Goal: Transaction & Acquisition: Book appointment/travel/reservation

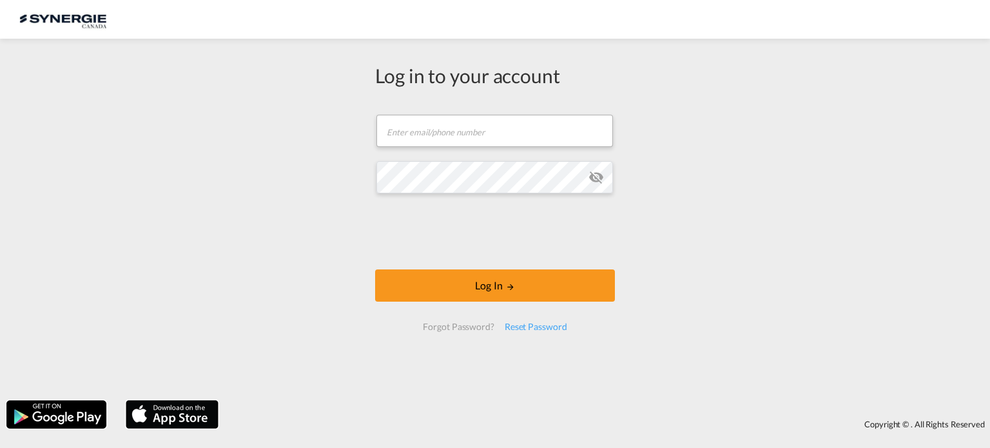
click at [487, 159] on form "Email field is required Password field is required Log In Forgot Password? Rese…" at bounding box center [495, 223] width 240 height 242
click at [588, 139] on input "text" at bounding box center [494, 131] width 237 height 32
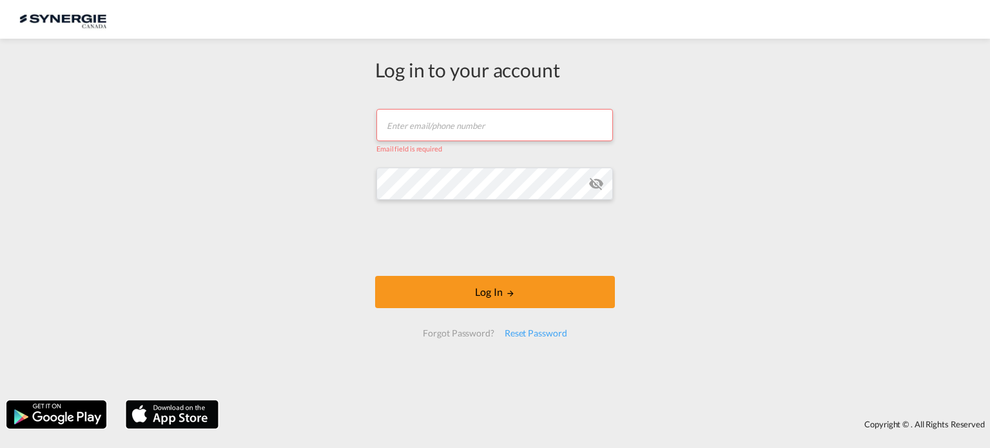
type input "[EMAIL_ADDRESS][DOMAIN_NAME]"
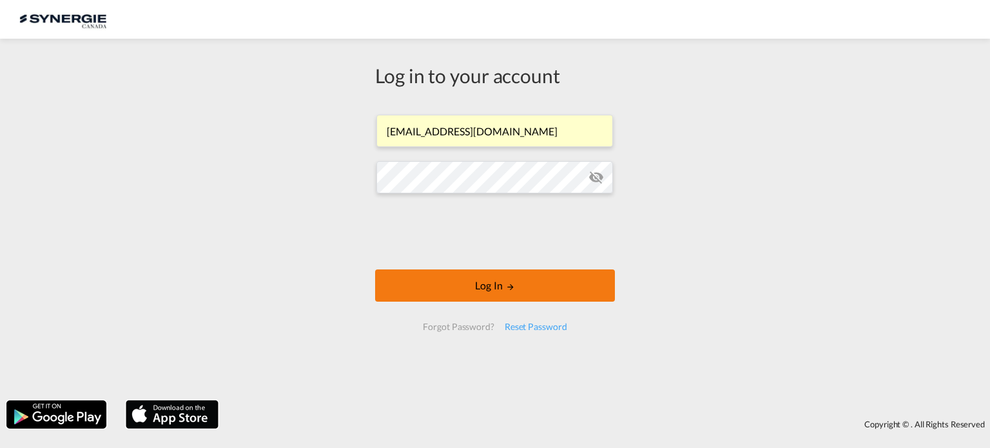
click at [534, 286] on button "Log In" at bounding box center [495, 285] width 240 height 32
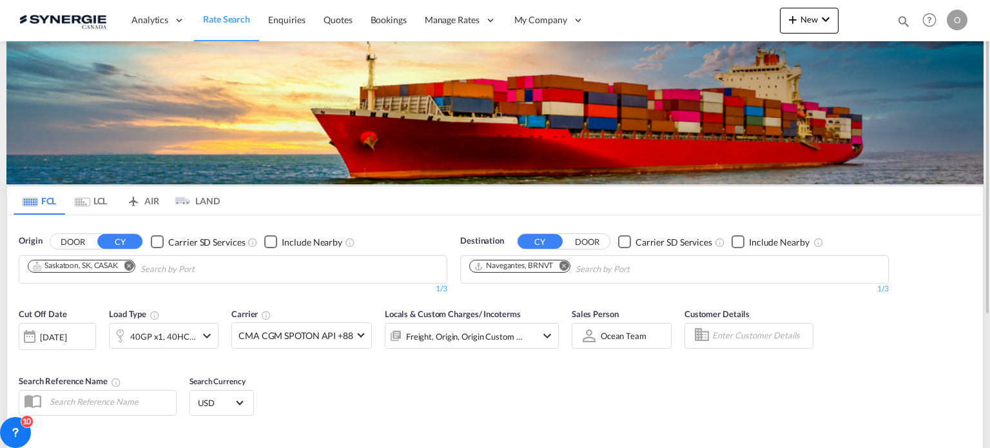
click at [907, 15] on md-icon "icon-magnify" at bounding box center [904, 21] width 14 height 14
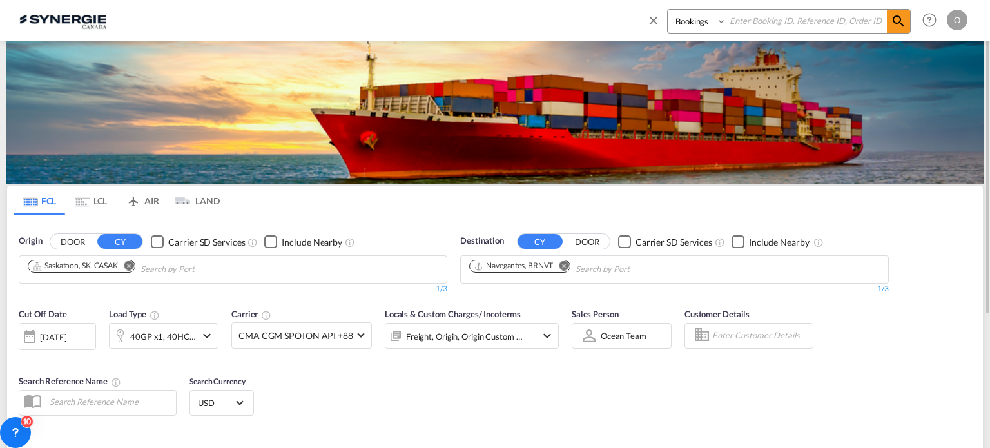
click at [694, 23] on select "Bookings Quotes Enquiries" at bounding box center [698, 21] width 61 height 23
select select "Quotes"
click at [668, 10] on select "Bookings Quotes Enquiries" at bounding box center [698, 21] width 61 height 23
click at [895, 25] on md-icon "icon-magnify" at bounding box center [898, 21] width 15 height 15
click at [819, 11] on input at bounding box center [806, 21] width 160 height 23
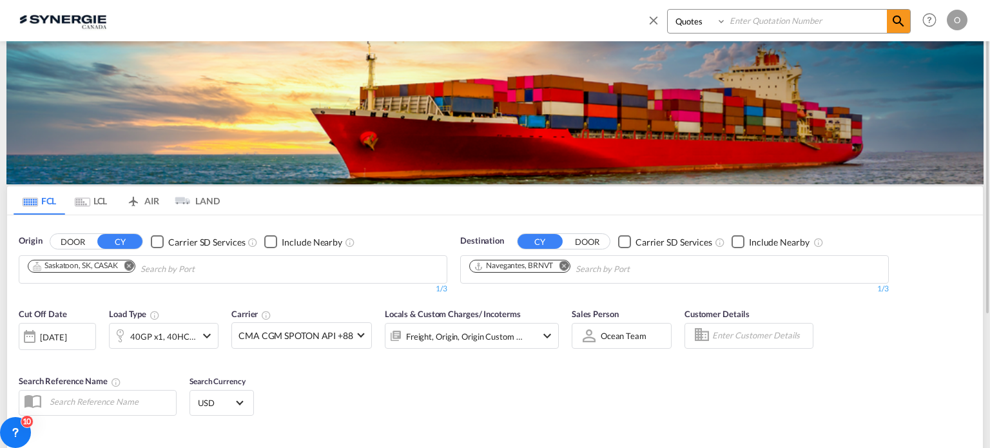
paste input "SYC000014006"
type input "SYC000014006"
click at [897, 26] on md-icon "icon-magnify" at bounding box center [898, 21] width 15 height 15
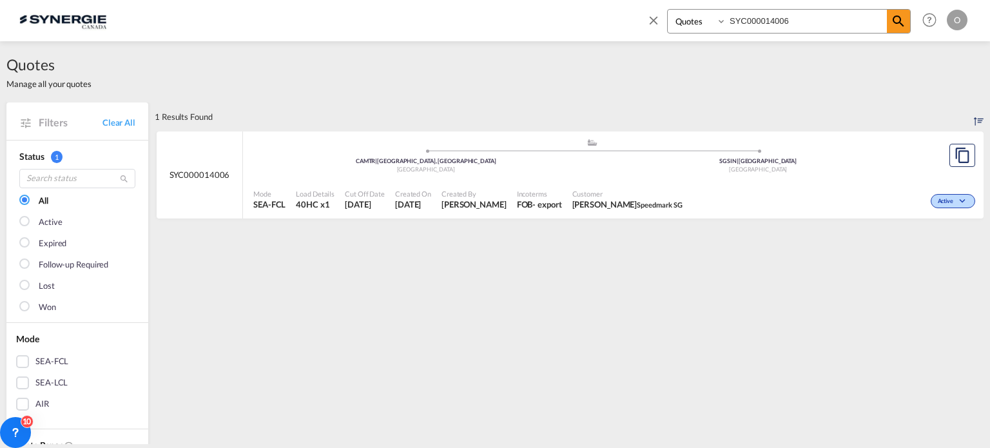
click at [535, 200] on div "- export" at bounding box center [546, 205] width 29 height 12
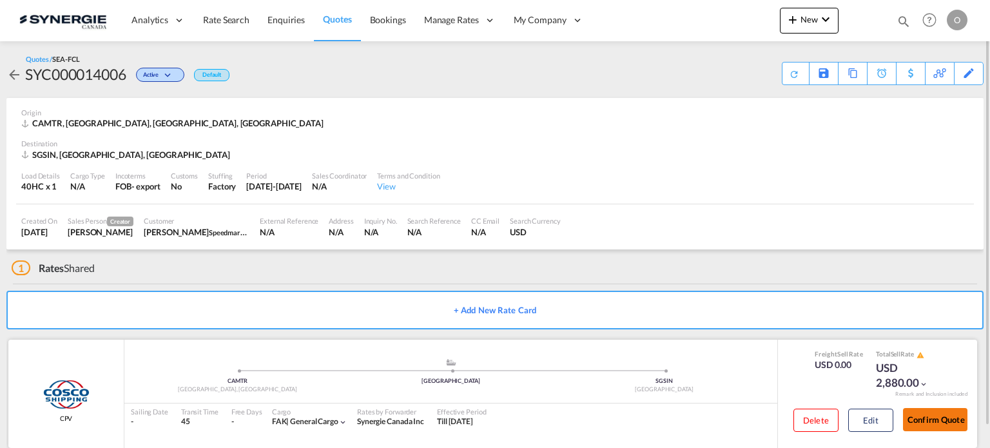
click at [939, 422] on button "Confirm Quote" at bounding box center [935, 419] width 64 height 23
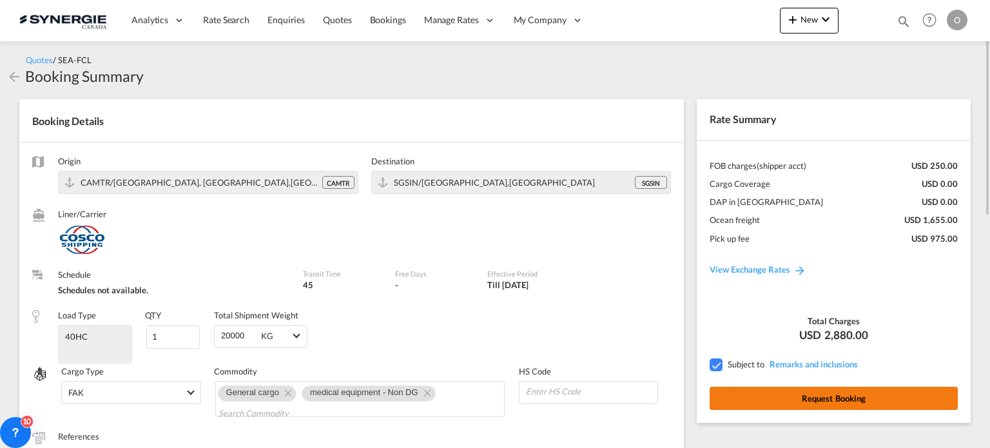
click at [802, 398] on button "Request Booking" at bounding box center [834, 398] width 248 height 23
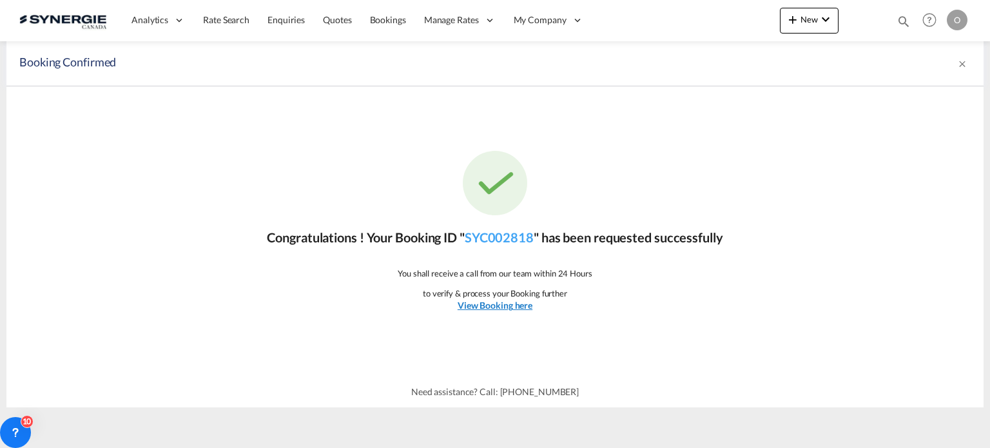
click at [521, 302] on u "View Booking here" at bounding box center [495, 305] width 75 height 11
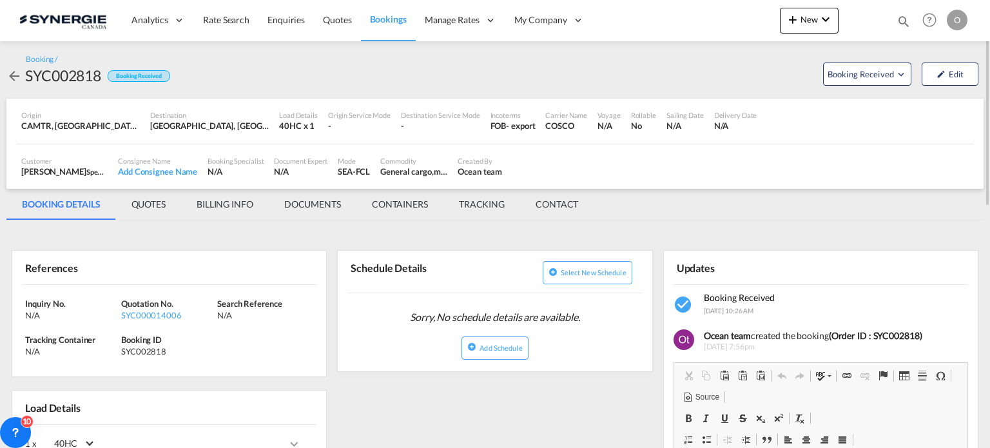
scroll to position [129, 0]
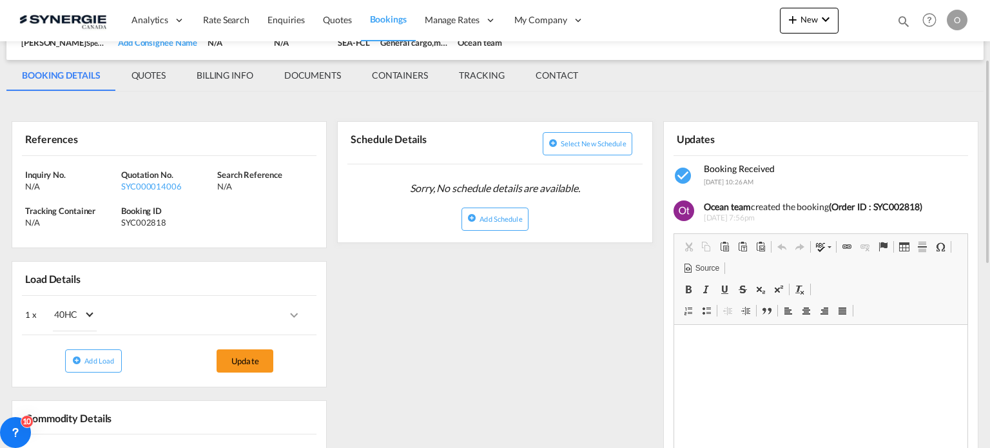
click at [144, 72] on md-tab-item "QUOTES" at bounding box center [148, 75] width 65 height 31
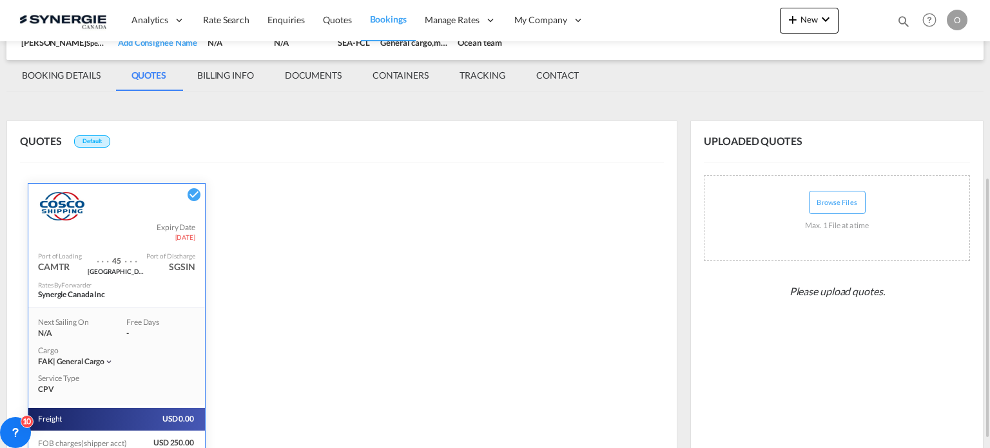
scroll to position [318, 0]
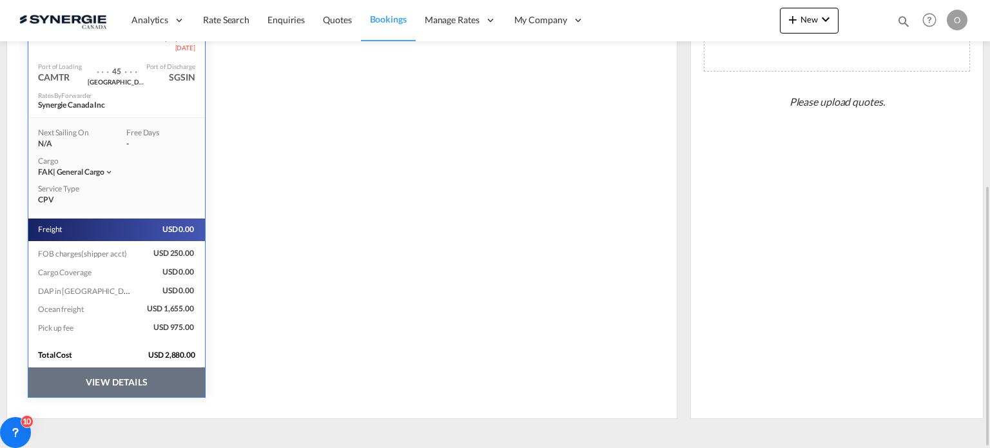
click at [105, 379] on button "VIEW DETAILS" at bounding box center [116, 382] width 177 height 30
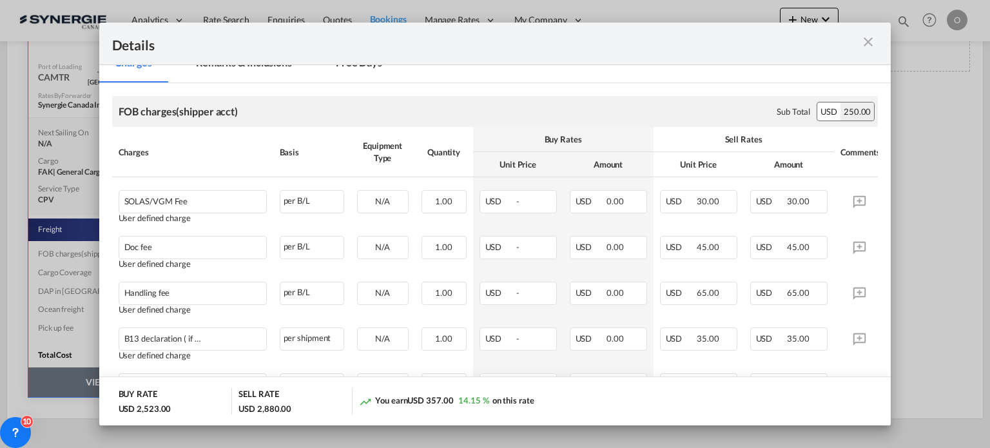
scroll to position [0, 0]
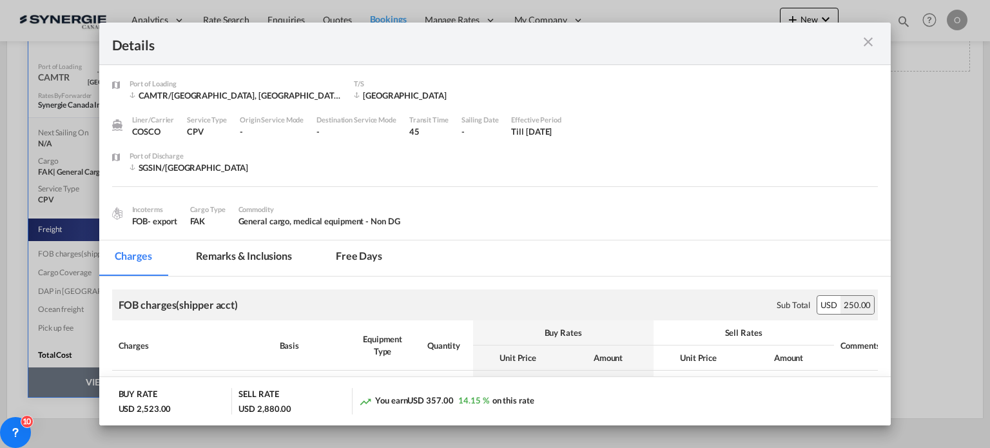
click at [266, 253] on md-tab-item "Remarks & Inclusions" at bounding box center [243, 257] width 127 height 35
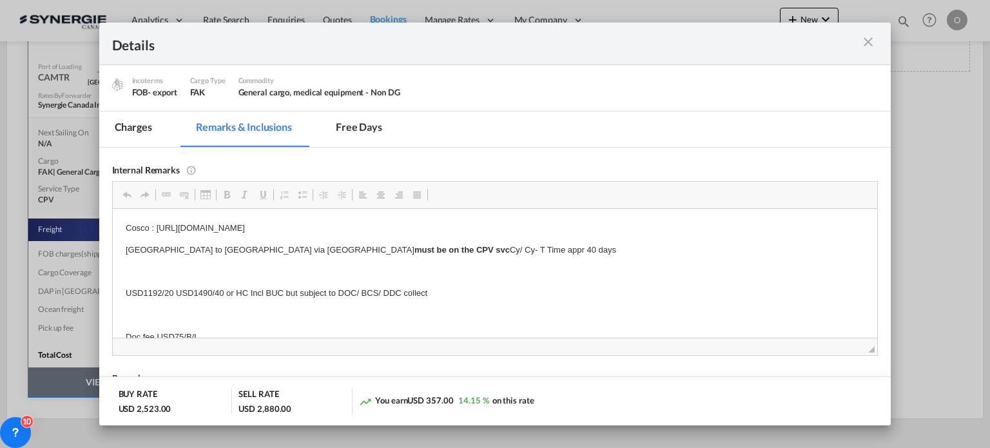
scroll to position [13, 0]
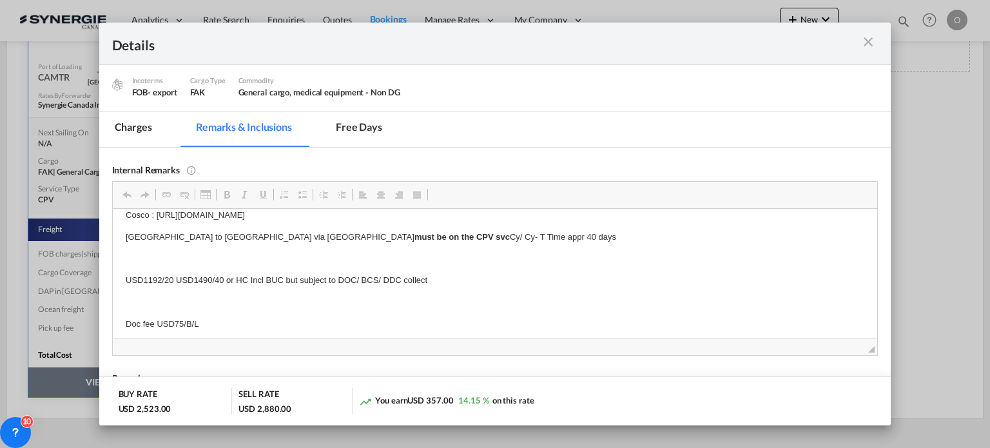
drag, startPoint x: 499, startPoint y: 229, endPoint x: 373, endPoint y: 227, distance: 125.7
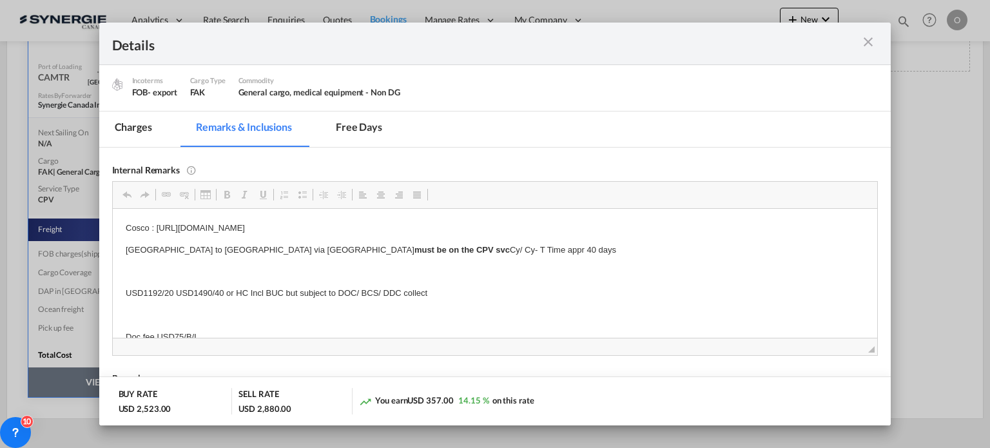
drag, startPoint x: 491, startPoint y: 227, endPoint x: 155, endPoint y: 228, distance: 335.8
click at [155, 228] on p "Cosco : https://app.frontapp.com/open/msg_1g8e7ifj?key=uOgnBac_DaHCI1q4I0FiR80U…" at bounding box center [494, 228] width 739 height 14
copy p "https://app.frontapp.com/open/msg_1g8e7ifj?key=uOgnBac_DaHCI1q4I0FiR80UUAejxyof"
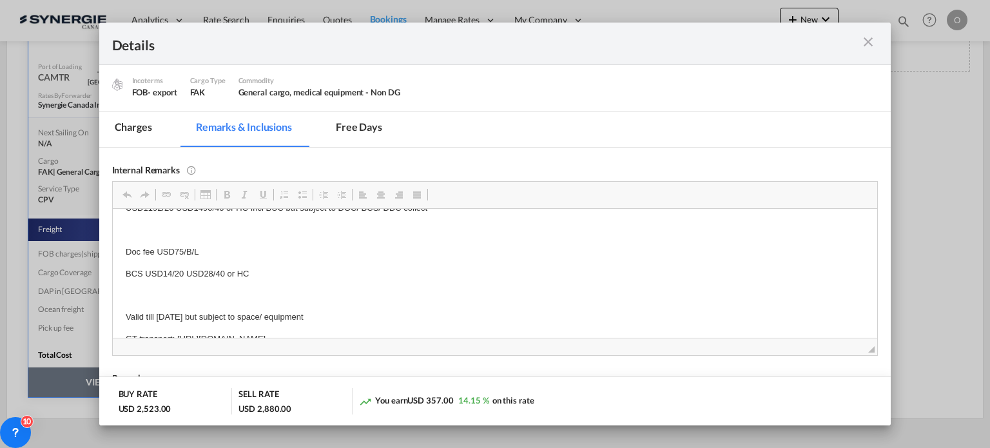
scroll to position [43, 0]
